Goal: Task Accomplishment & Management: Use online tool/utility

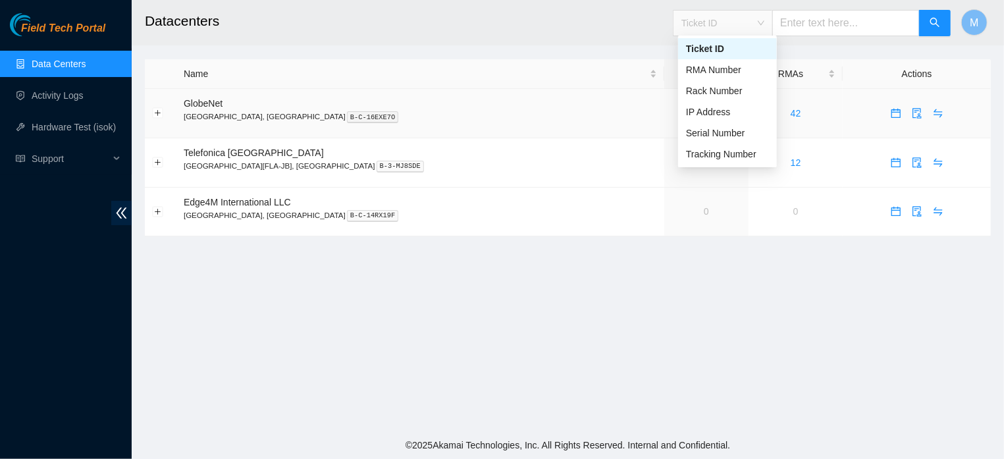
click at [671, 111] on div "2" at bounding box center [706, 113] width 70 height 14
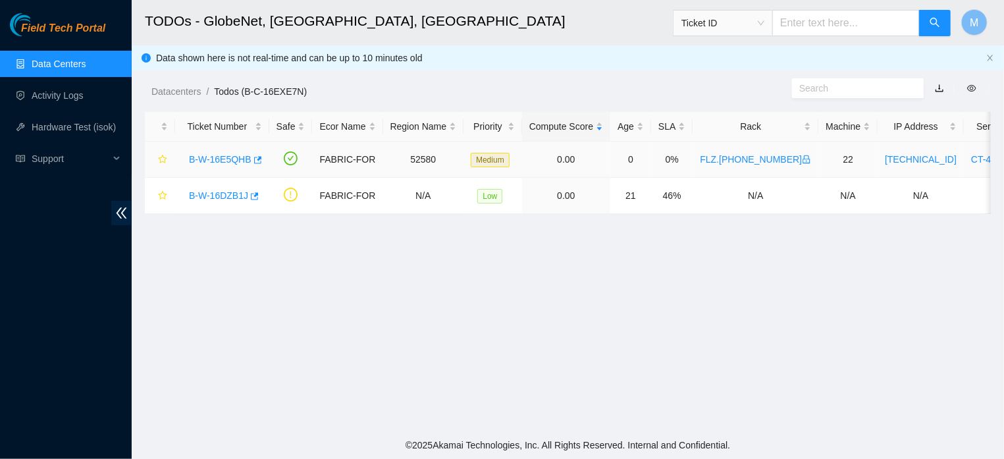
click at [210, 162] on link "B-W-16E5QHB" at bounding box center [220, 159] width 63 height 11
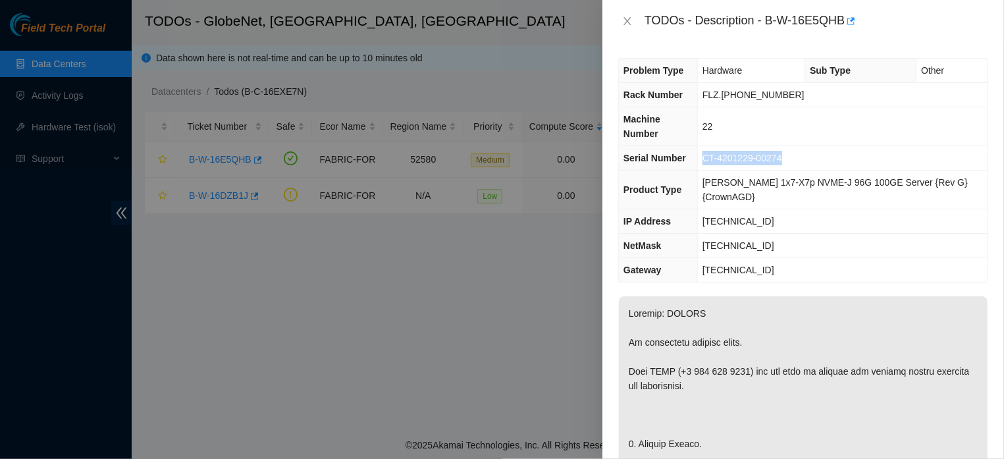
drag, startPoint x: 794, startPoint y: 157, endPoint x: 702, endPoint y: 166, distance: 93.3
click at [702, 166] on tr "Serial Number CT-4201229-00274" at bounding box center [803, 158] width 369 height 24
copy tr "CT-4201229-00274"
click at [625, 24] on icon "close" at bounding box center [627, 21] width 11 height 11
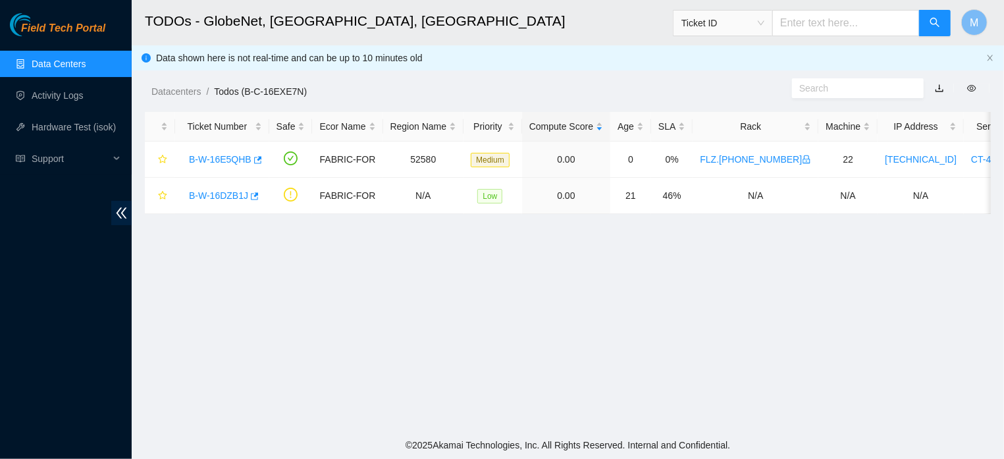
click at [805, 20] on input "text" at bounding box center [845, 23] width 147 height 26
type input "v"
paste input "CT-4201229-00274"
click at [763, 29] on span "Ticket ID" at bounding box center [722, 23] width 83 height 20
type input "CT-4201229-00274"
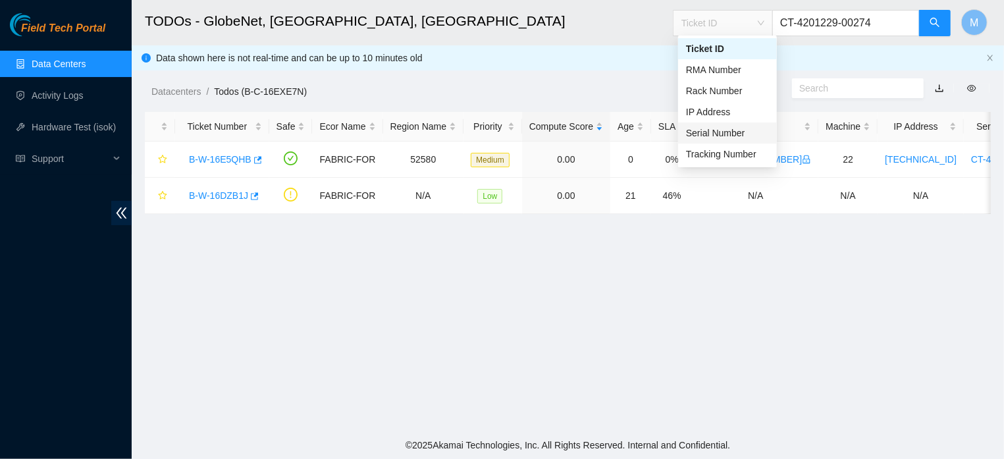
click at [720, 130] on div "Serial Number" at bounding box center [727, 133] width 83 height 14
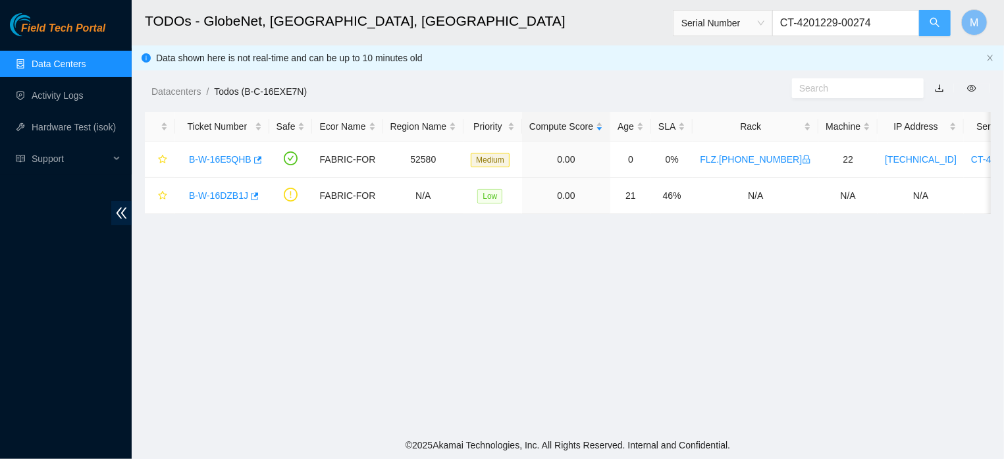
click at [928, 33] on button "button" at bounding box center [935, 23] width 32 height 26
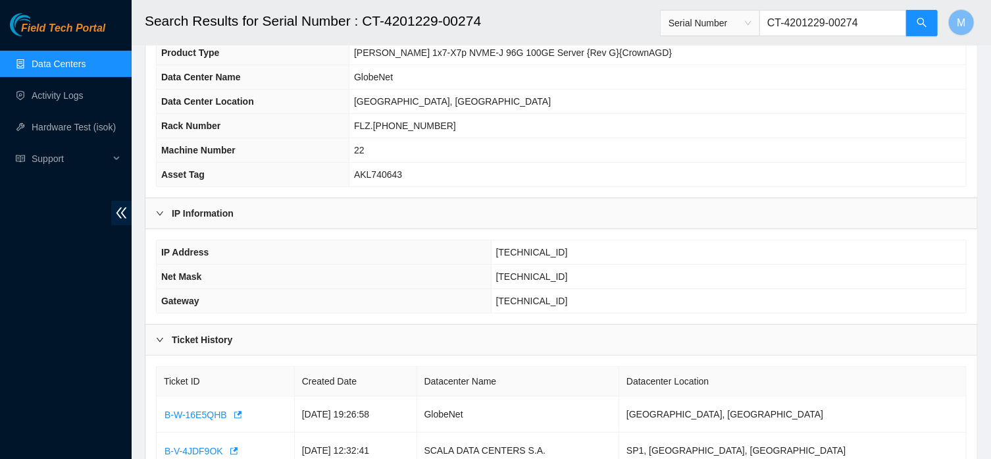
scroll to position [196, 0]
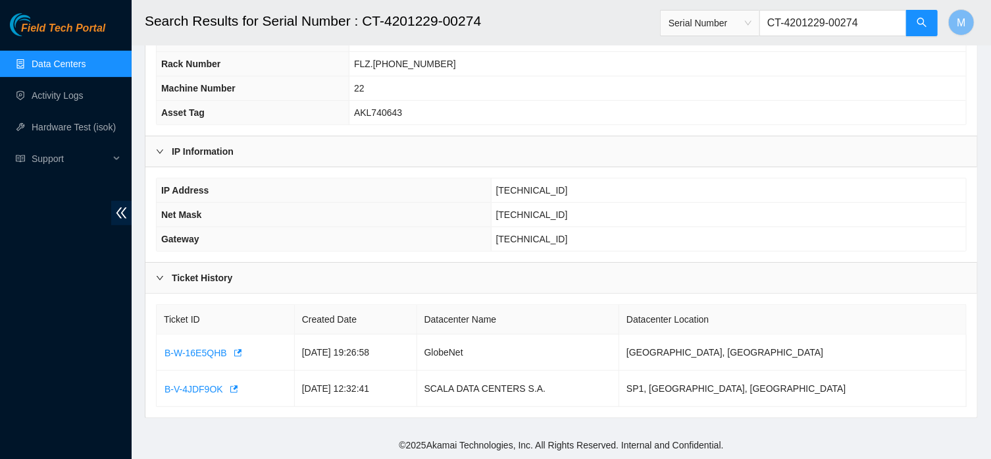
click at [63, 61] on link "Data Centers" at bounding box center [59, 64] width 54 height 11
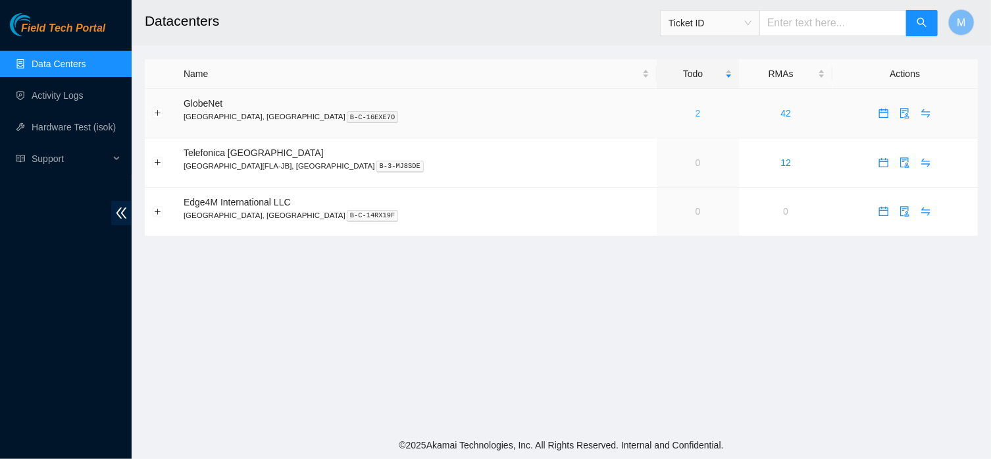
click at [696, 113] on link "2" at bounding box center [698, 113] width 5 height 11
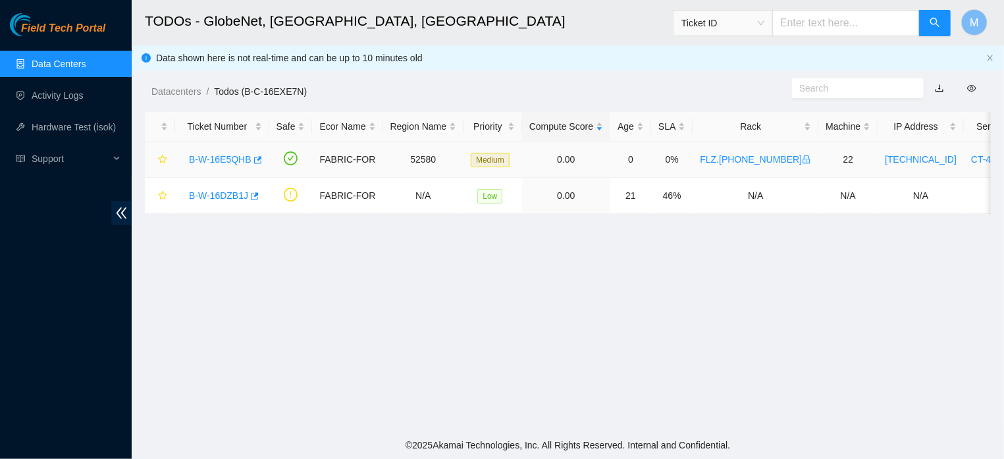
click at [235, 162] on link "B-W-16E5QHB" at bounding box center [220, 159] width 63 height 11
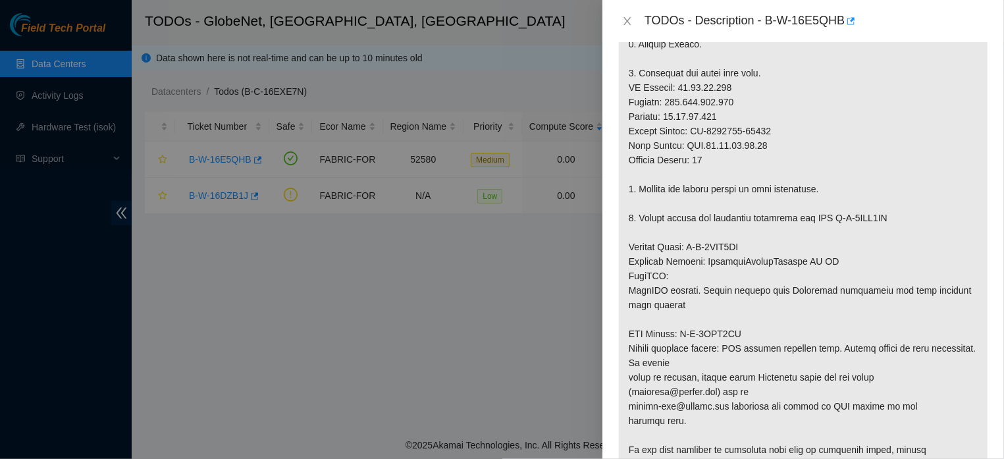
scroll to position [64, 0]
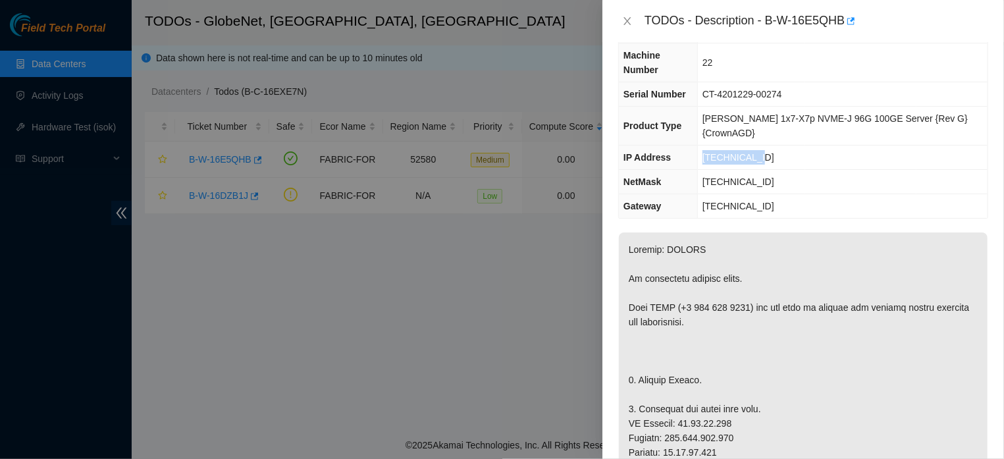
drag, startPoint x: 773, startPoint y: 153, endPoint x: 705, endPoint y: 165, distance: 69.4
click at [705, 165] on tr "IP Address [TECHNICAL_ID]" at bounding box center [803, 157] width 369 height 24
copy tr "[TECHNICAL_ID]"
click at [625, 22] on icon "close" at bounding box center [627, 21] width 11 height 11
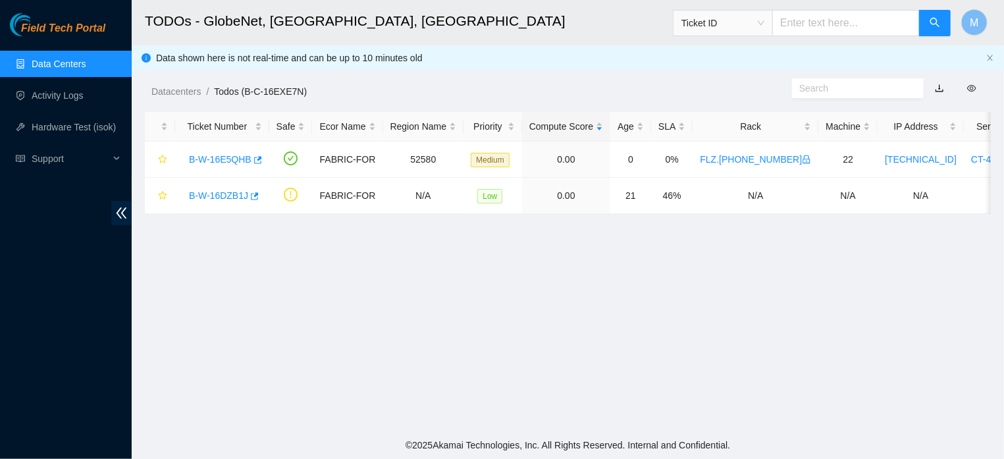
scroll to position [78, 0]
click at [73, 122] on link "Hardware Test (isok)" at bounding box center [74, 127] width 84 height 11
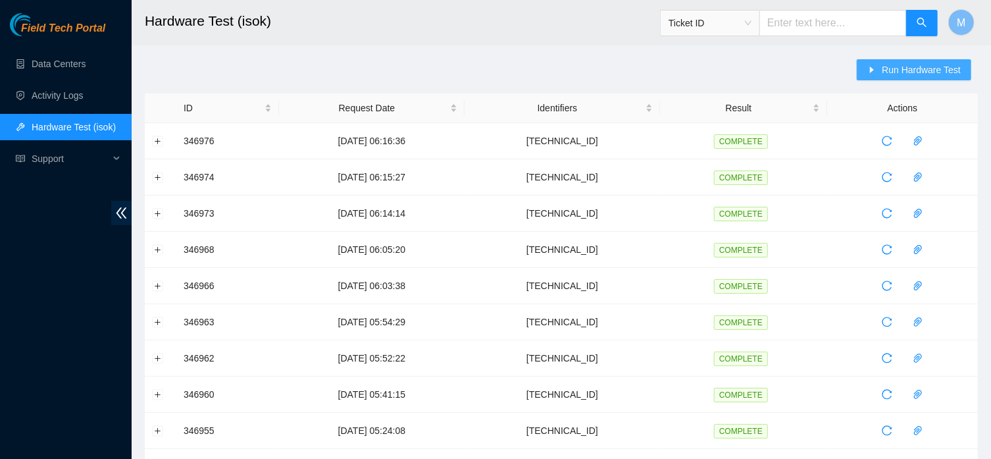
click at [911, 72] on span "Run Hardware Test" at bounding box center [921, 70] width 79 height 14
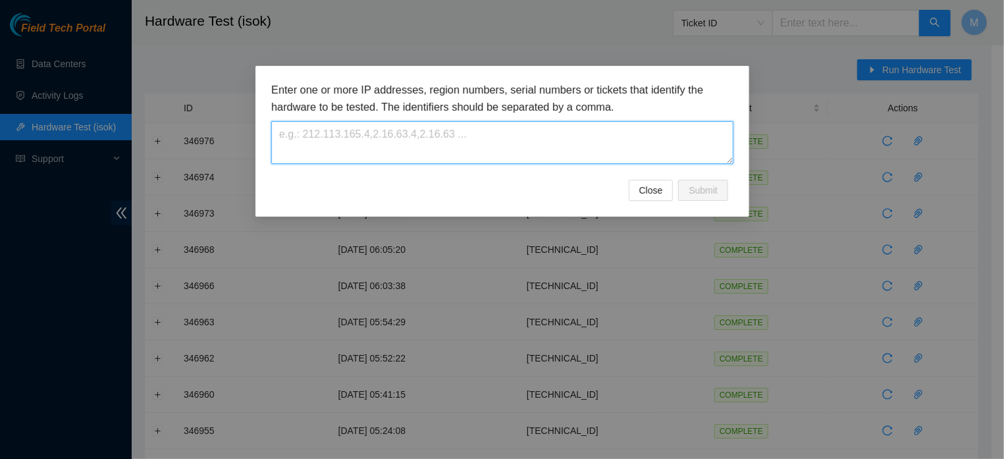
click at [452, 151] on textarea at bounding box center [502, 142] width 462 height 43
paste textarea "[TECHNICAL_ID]"
click at [303, 135] on textarea "[TECHNICAL_ID]" at bounding box center [502, 142] width 462 height 43
type textarea "[TECHNICAL_ID]"
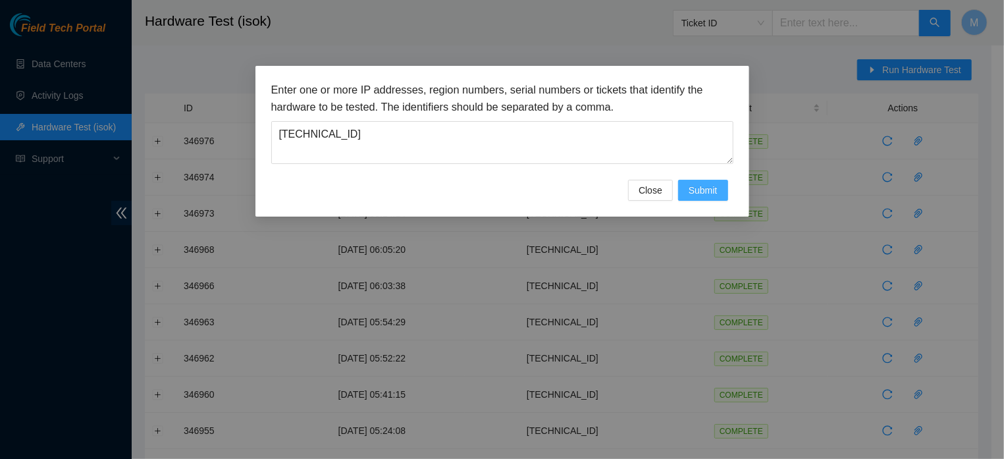
click at [717, 197] on button "Submit" at bounding box center [703, 190] width 50 height 21
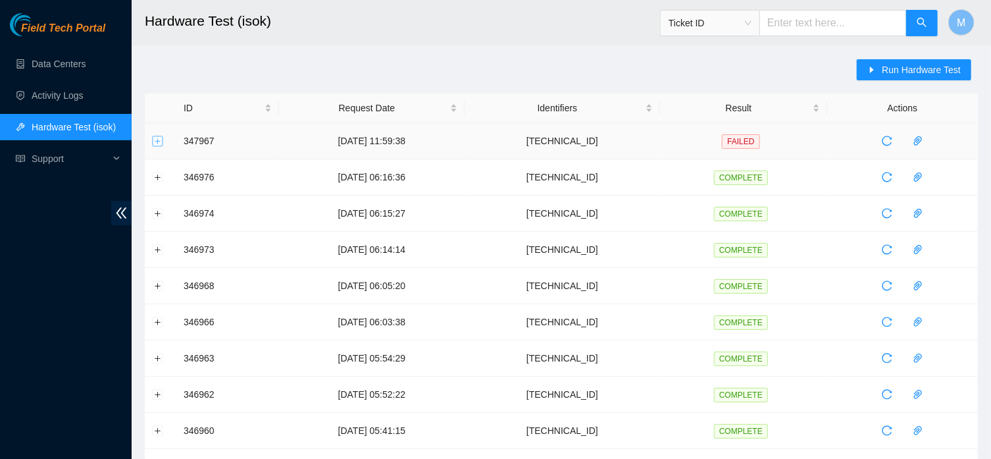
click at [156, 139] on button "Expand row" at bounding box center [158, 141] width 11 height 11
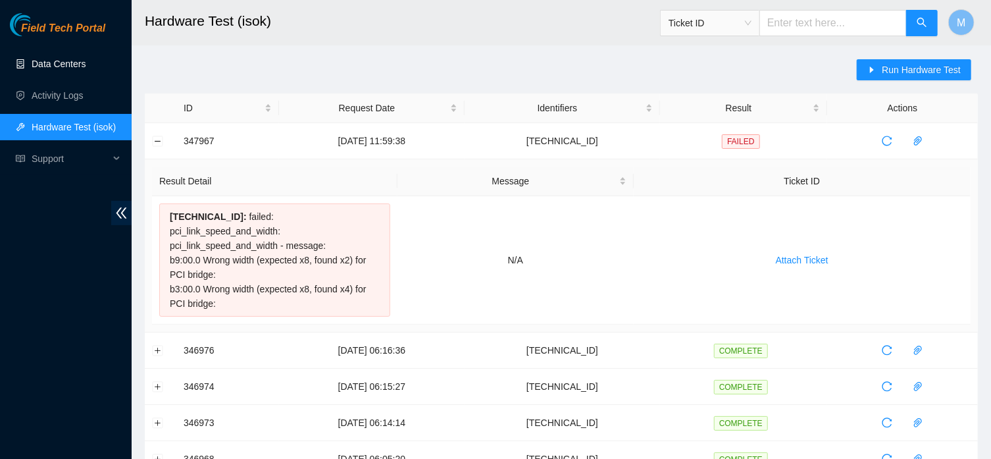
click at [43, 65] on link "Data Centers" at bounding box center [59, 64] width 54 height 11
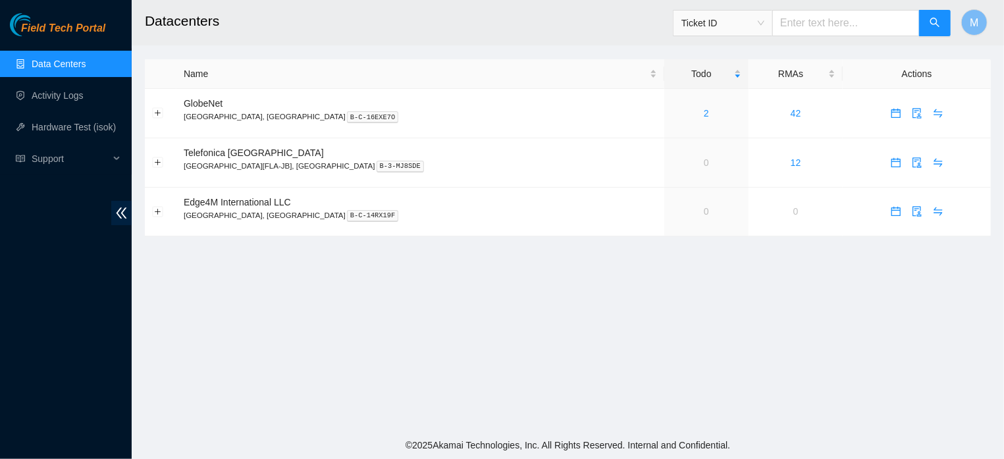
click at [840, 13] on input "text" at bounding box center [845, 23] width 147 height 26
